Goal: Browse casually

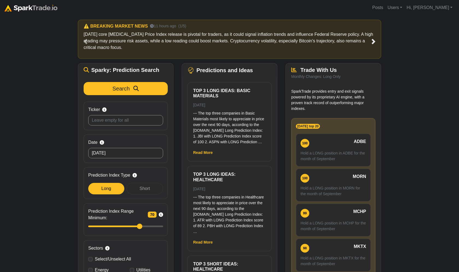
click at [374, 42] on span at bounding box center [373, 41] width 5 height 5
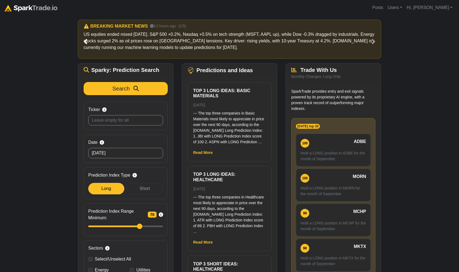
click at [85, 40] on span at bounding box center [85, 41] width 5 height 5
